Goal: Complete application form

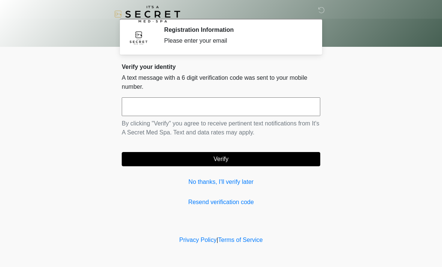
click at [222, 185] on link "No thanks, I'll verify later" at bounding box center [221, 181] width 198 height 9
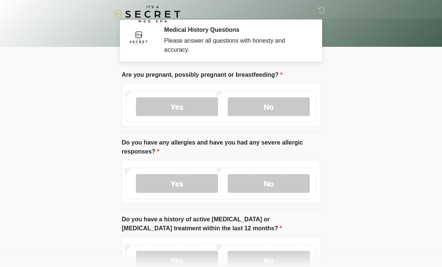
click at [385, 139] on body "‎ ‎ Medical History Questions Please answer all questions with honesty and accu…" at bounding box center [221, 133] width 442 height 267
click at [271, 107] on label "No" at bounding box center [269, 106] width 82 height 19
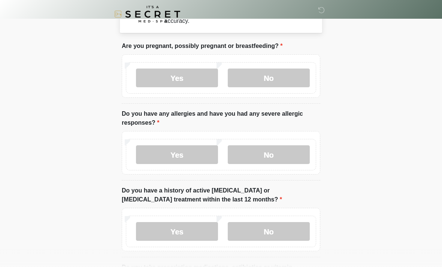
scroll to position [28, 0]
click at [273, 152] on label "No" at bounding box center [269, 155] width 82 height 19
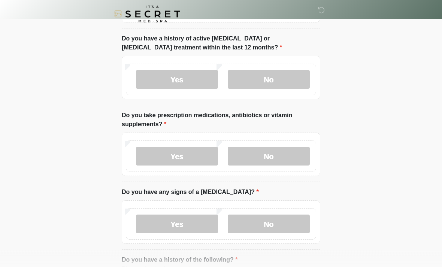
scroll to position [188, 0]
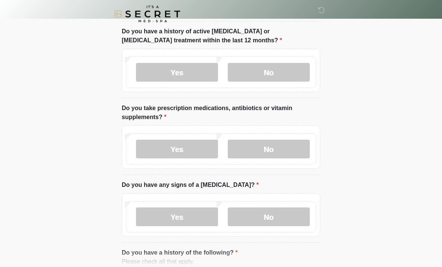
click at [274, 73] on label "No" at bounding box center [269, 72] width 82 height 19
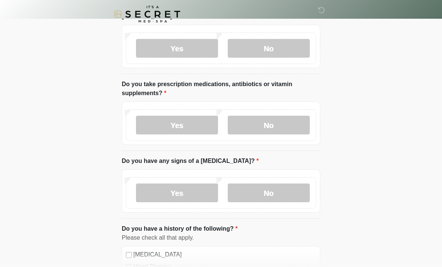
scroll to position [212, 0]
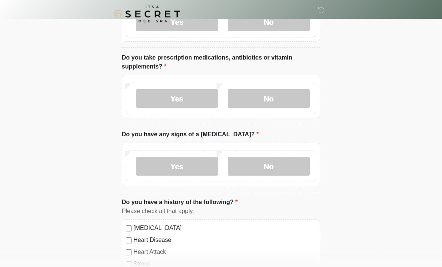
click at [276, 93] on label "No" at bounding box center [269, 98] width 82 height 19
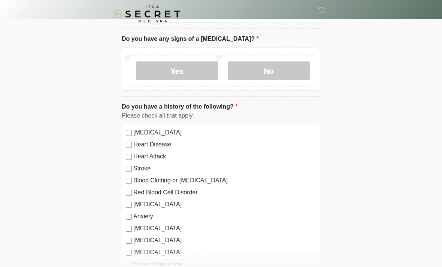
scroll to position [334, 0]
click at [274, 70] on label "No" at bounding box center [269, 70] width 82 height 19
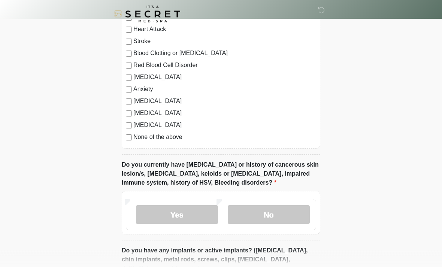
scroll to position [467, 0]
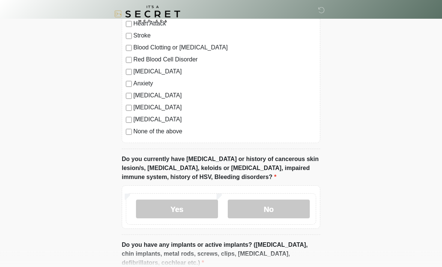
click at [140, 133] on label "None of the above" at bounding box center [224, 131] width 183 height 9
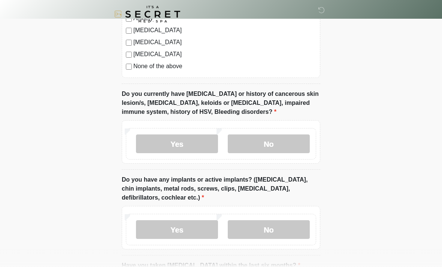
scroll to position [534, 0]
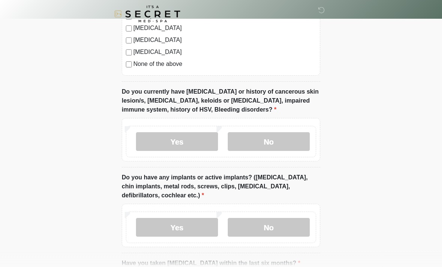
click at [279, 141] on label "No" at bounding box center [269, 142] width 82 height 19
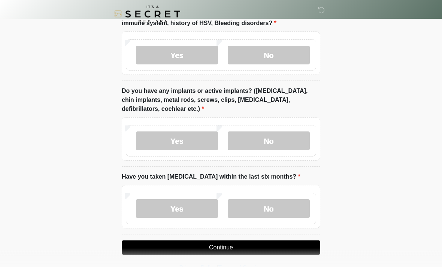
scroll to position [623, 0]
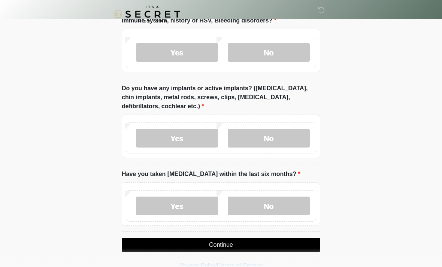
click at [265, 138] on label "No" at bounding box center [269, 138] width 82 height 19
click at [267, 207] on label "No" at bounding box center [269, 206] width 82 height 19
click at [218, 248] on button "Continue" at bounding box center [221, 245] width 198 height 14
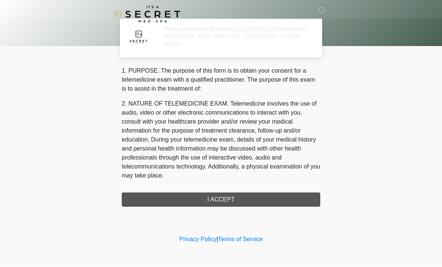
scroll to position [0, 0]
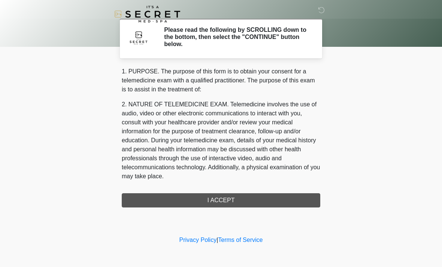
click at [213, 204] on div "1. PURPOSE. The purpose of this form is to obtain your consent for a telemedici…" at bounding box center [221, 137] width 198 height 140
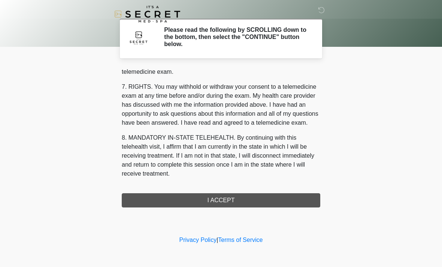
click at [214, 203] on button "I ACCEPT" at bounding box center [221, 200] width 198 height 14
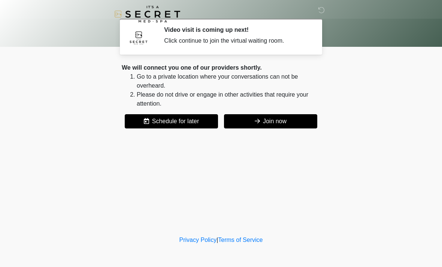
click at [273, 126] on button "Join now" at bounding box center [270, 121] width 93 height 14
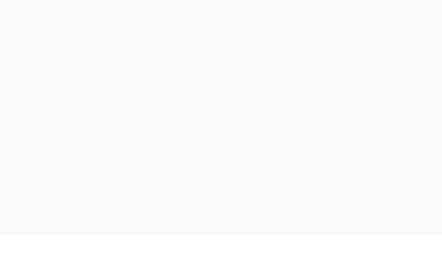
scroll to position [2, 0]
